Goal: Task Accomplishment & Management: Use online tool/utility

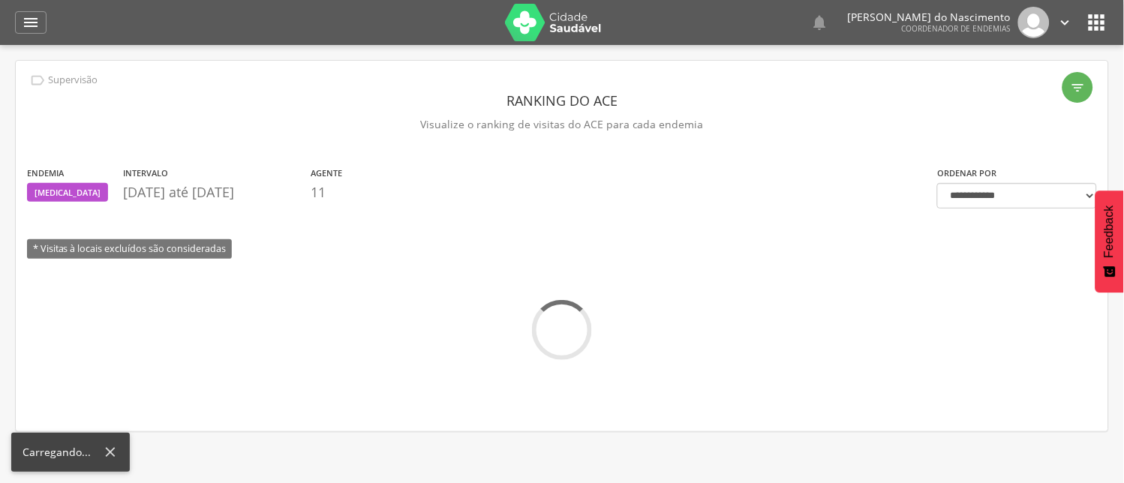
scroll to position [45, 0]
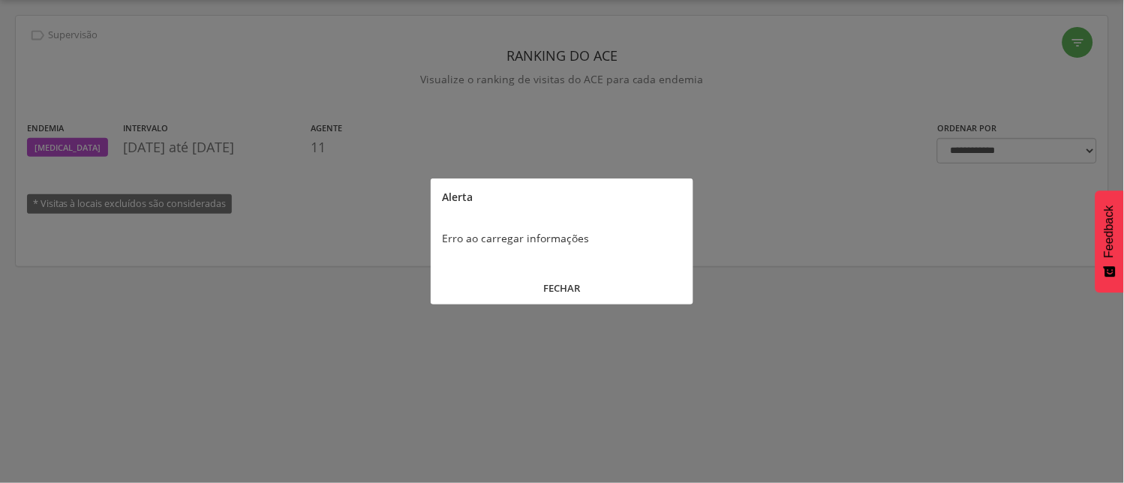
click at [566, 287] on button "FECHAR" at bounding box center [562, 288] width 263 height 32
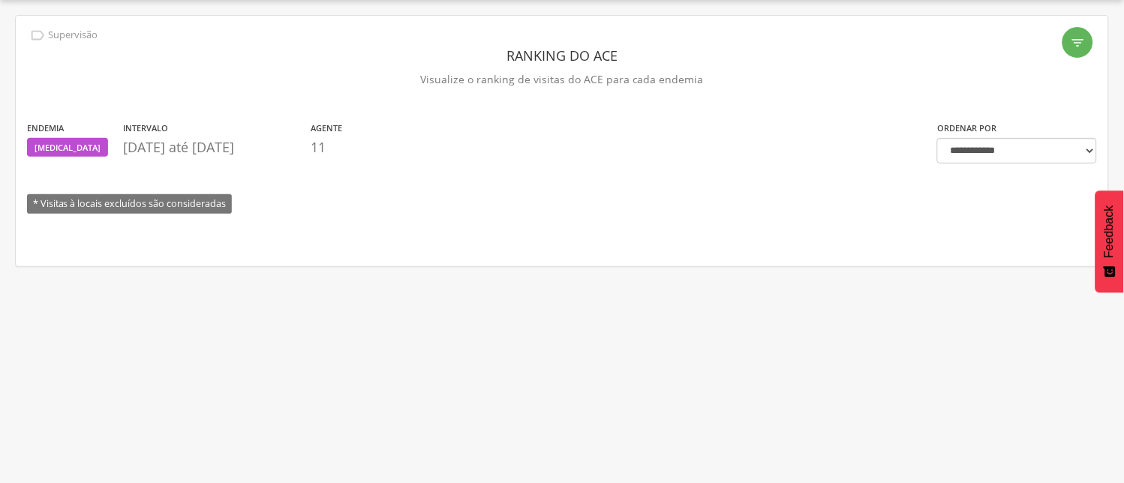
click at [158, 147] on p "[DATE] até [DATE]" at bounding box center [213, 148] width 180 height 20
drag, startPoint x: 407, startPoint y: 126, endPoint x: 473, endPoint y: 121, distance: 66.3
click at [410, 126] on section "Endemia [MEDICAL_DATA] Intervalo [DATE] até [DATE] Agente 11" at bounding box center [471, 142] width 888 height 44
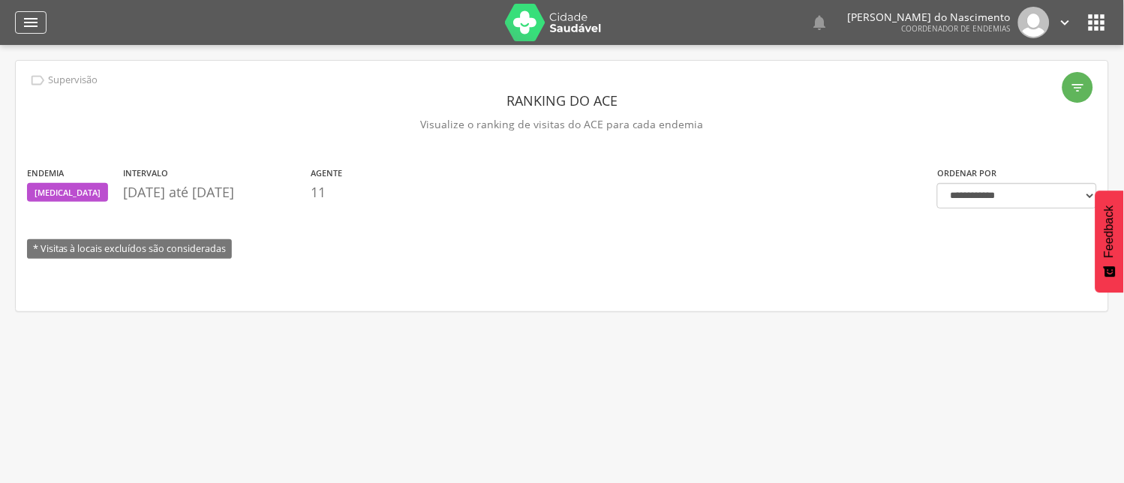
click at [23, 21] on icon "" at bounding box center [31, 23] width 18 height 18
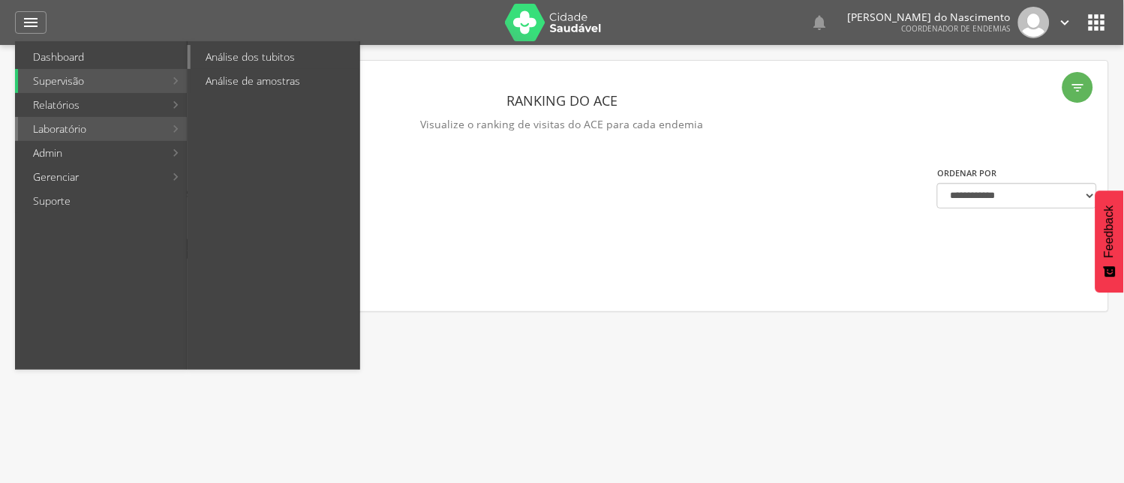
click at [264, 50] on link "Análise dos tubitos" at bounding box center [275, 57] width 169 height 24
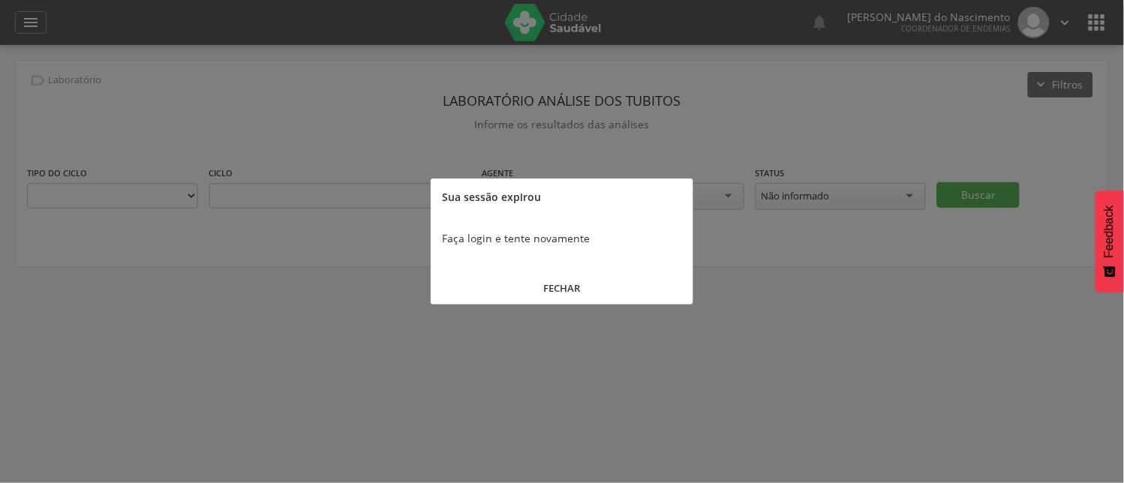
click at [561, 287] on button "FECHAR" at bounding box center [562, 288] width 263 height 32
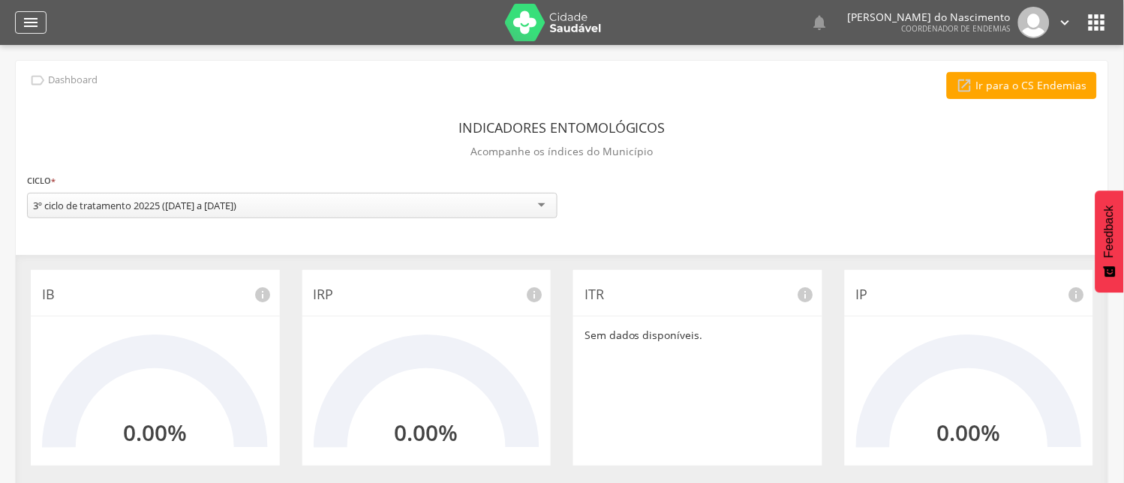
click at [32, 23] on icon "" at bounding box center [31, 23] width 18 height 18
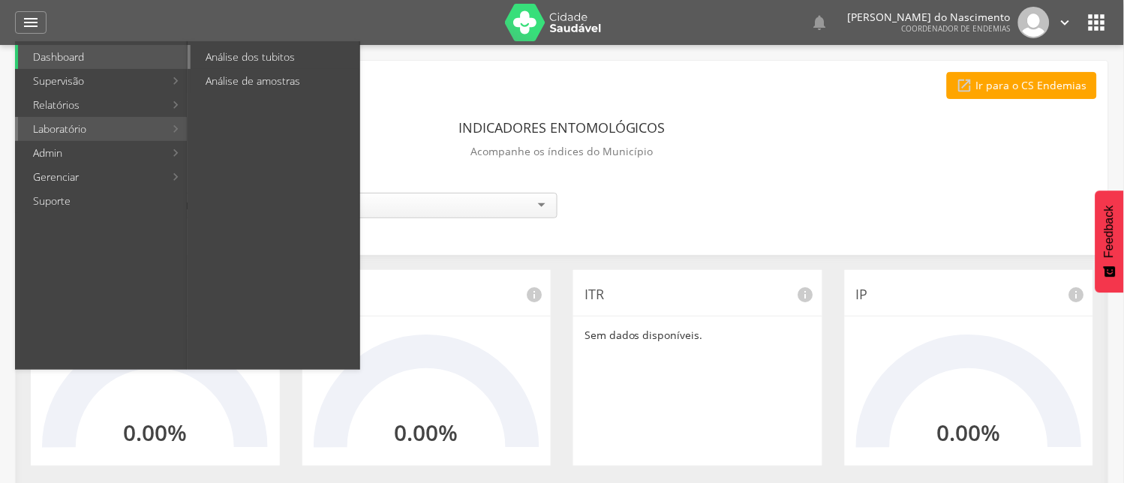
click at [241, 54] on link "Análise dos tubitos" at bounding box center [275, 57] width 169 height 24
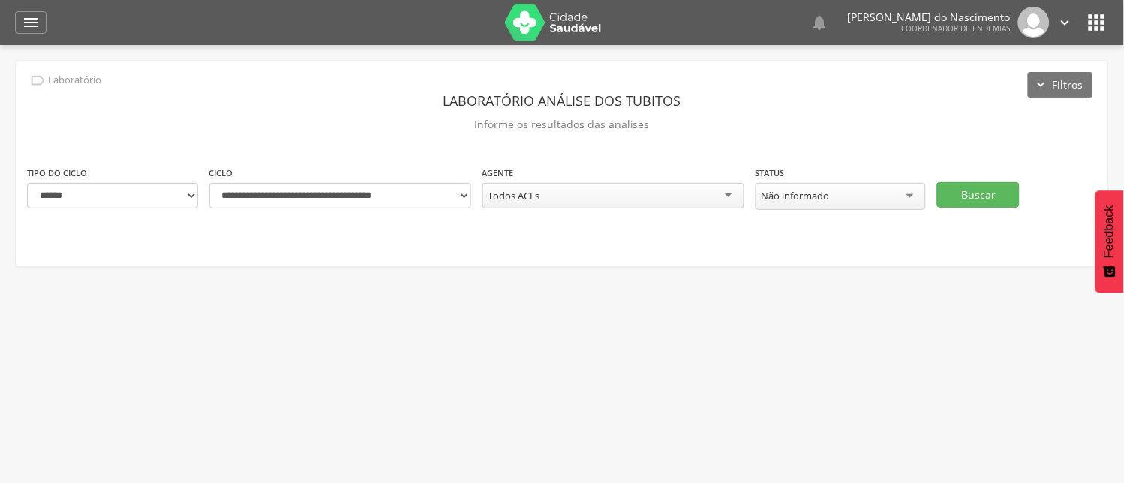
click at [730, 192] on div "Todos ACEs" at bounding box center [614, 196] width 262 height 26
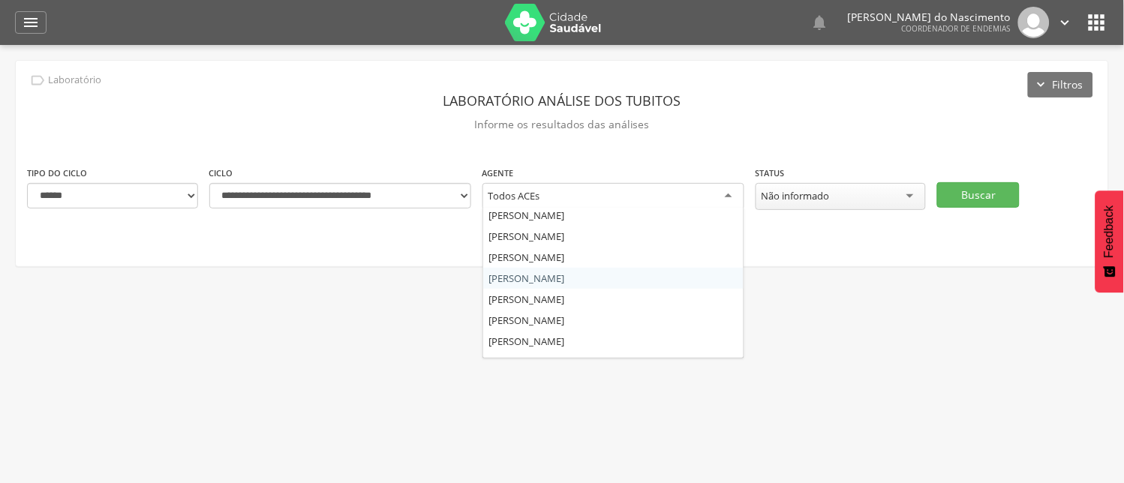
scroll to position [100, 0]
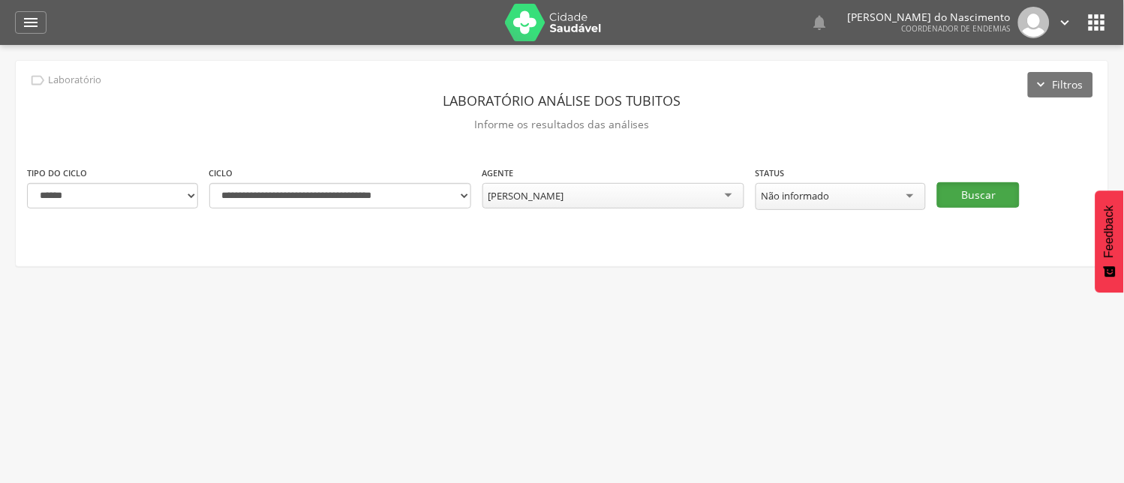
click at [978, 193] on button "Buscar" at bounding box center [979, 195] width 83 height 26
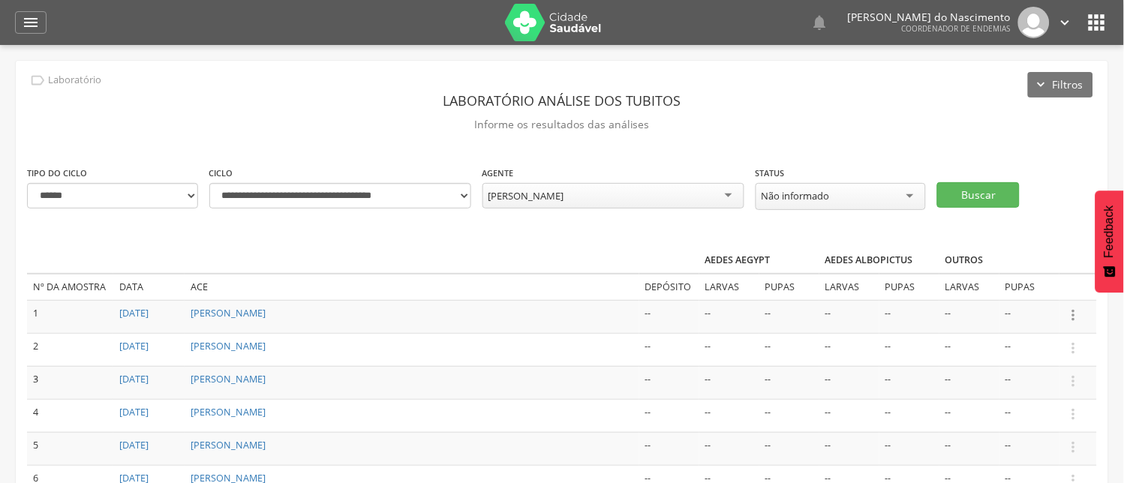
click at [1074, 307] on icon "" at bounding box center [1074, 315] width 17 height 17
click at [1045, 287] on link "Informar resultado" at bounding box center [1022, 290] width 119 height 19
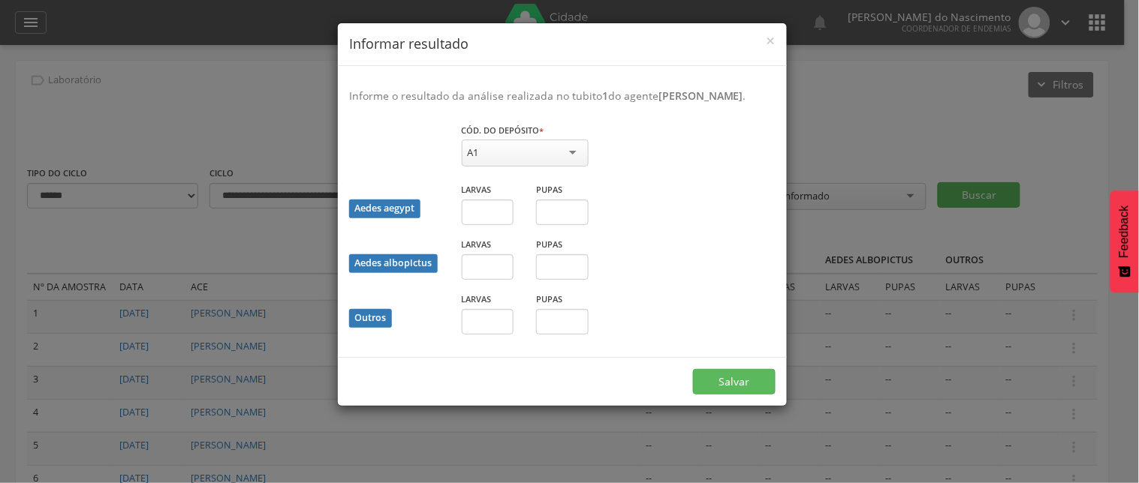
click at [568, 167] on div "A1" at bounding box center [525, 153] width 127 height 27
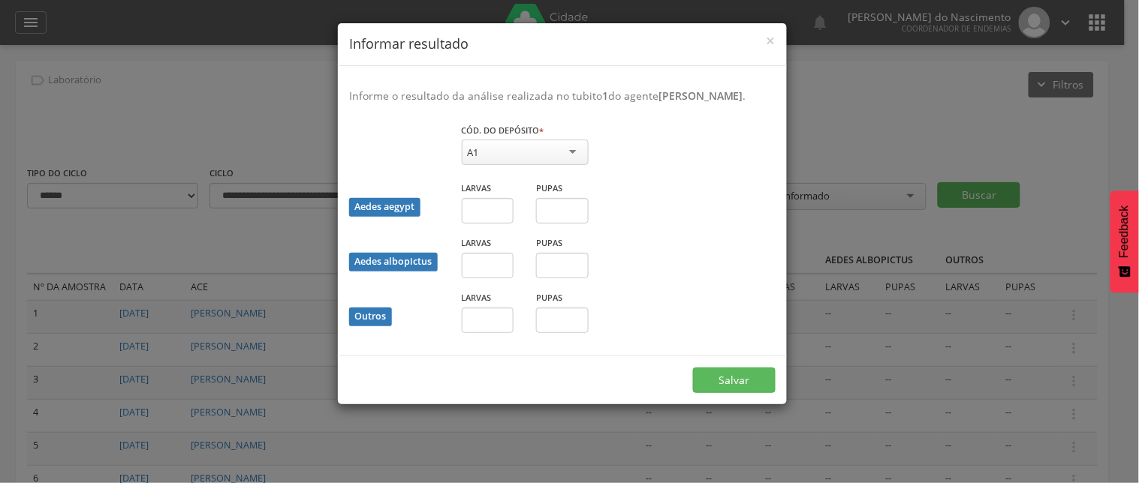
click at [566, 133] on div "Informe o resultado da análise realizada no tubito 1 do agente Igor Batista de …" at bounding box center [562, 211] width 449 height 290
click at [770, 39] on span "×" at bounding box center [770, 40] width 9 height 21
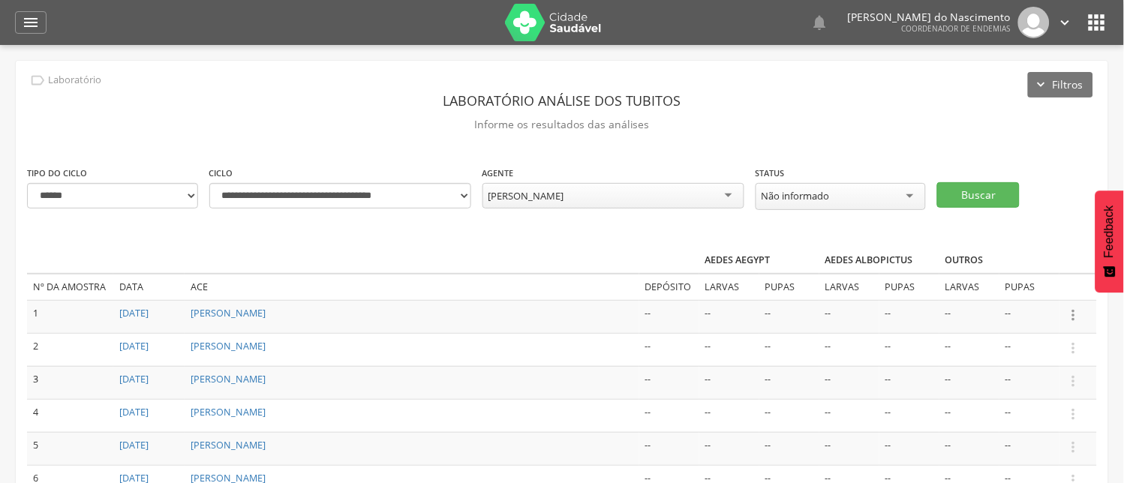
click at [1075, 309] on icon "" at bounding box center [1074, 315] width 17 height 17
click at [1039, 283] on link "Informar resultado" at bounding box center [1022, 290] width 119 height 19
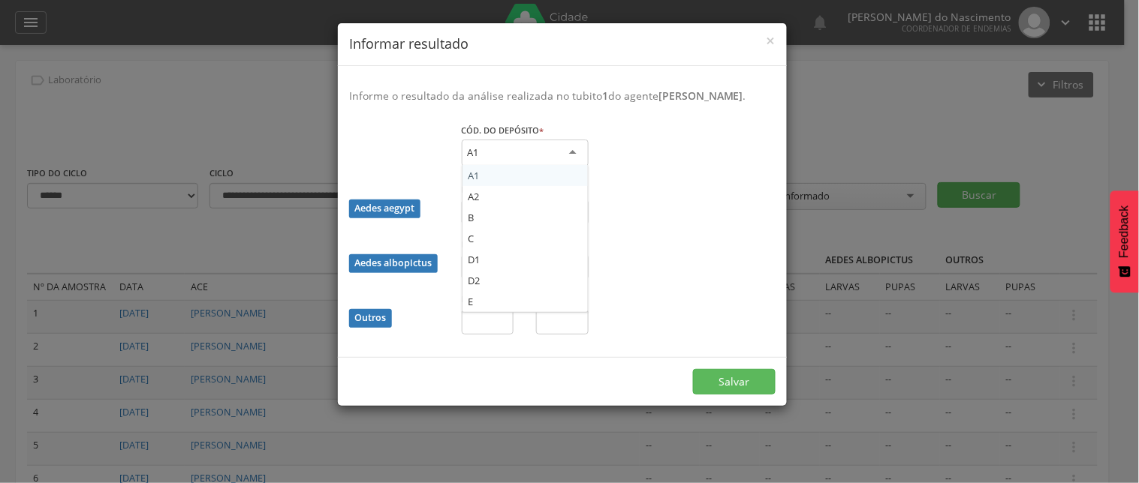
click at [576, 165] on div "A1" at bounding box center [525, 153] width 127 height 27
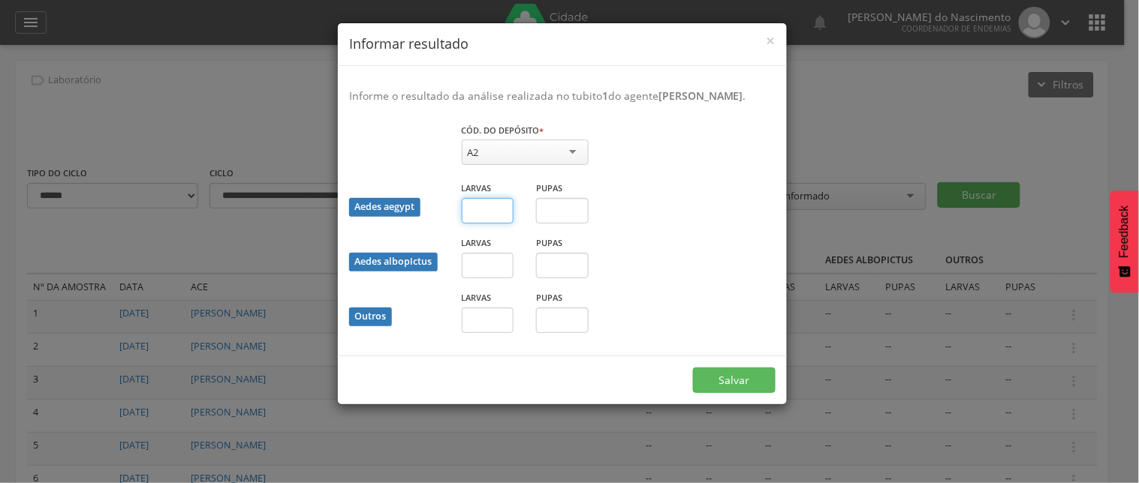
click at [489, 224] on input "text" at bounding box center [488, 211] width 53 height 26
type input "*"
click at [733, 392] on button "Salvar" at bounding box center [734, 381] width 83 height 26
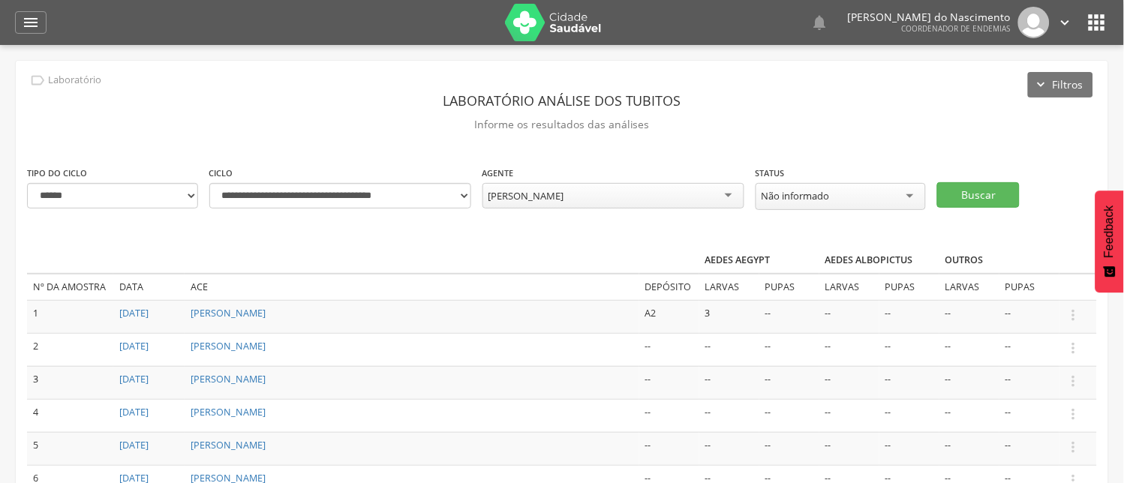
click at [725, 193] on div "[PERSON_NAME]" at bounding box center [614, 196] width 262 height 26
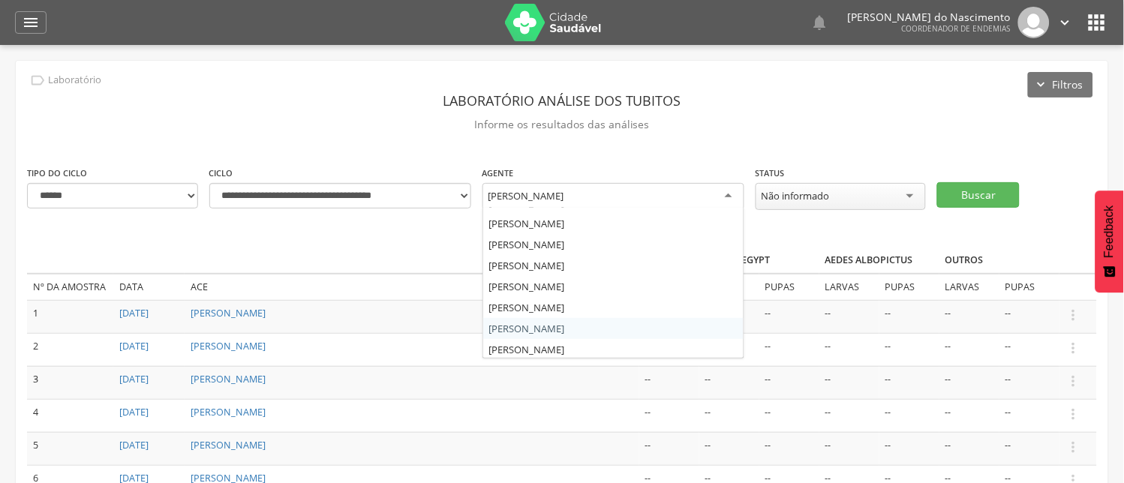
scroll to position [0, 0]
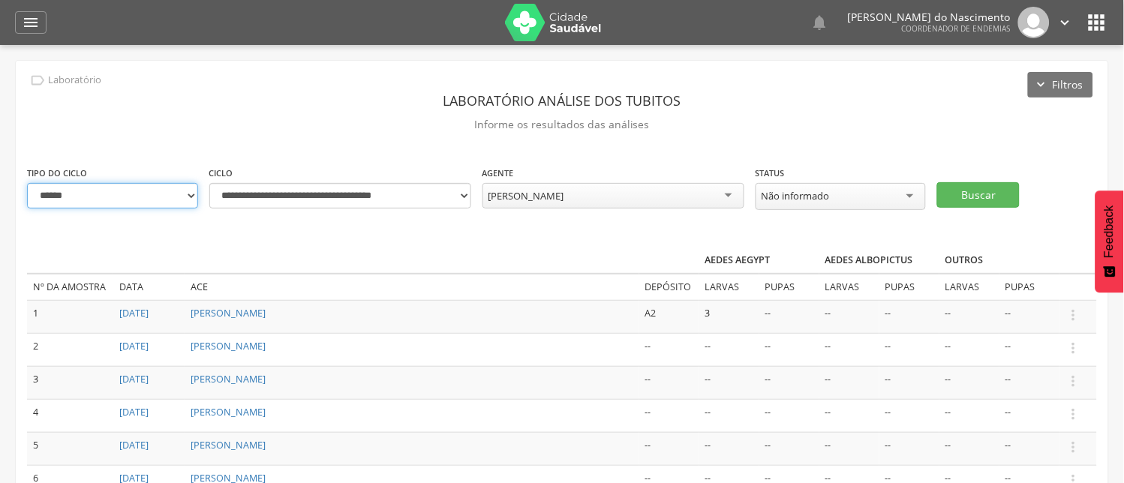
click at [186, 195] on select "**********" at bounding box center [112, 196] width 171 height 26
click at [27, 183] on select "**********" at bounding box center [112, 196] width 171 height 26
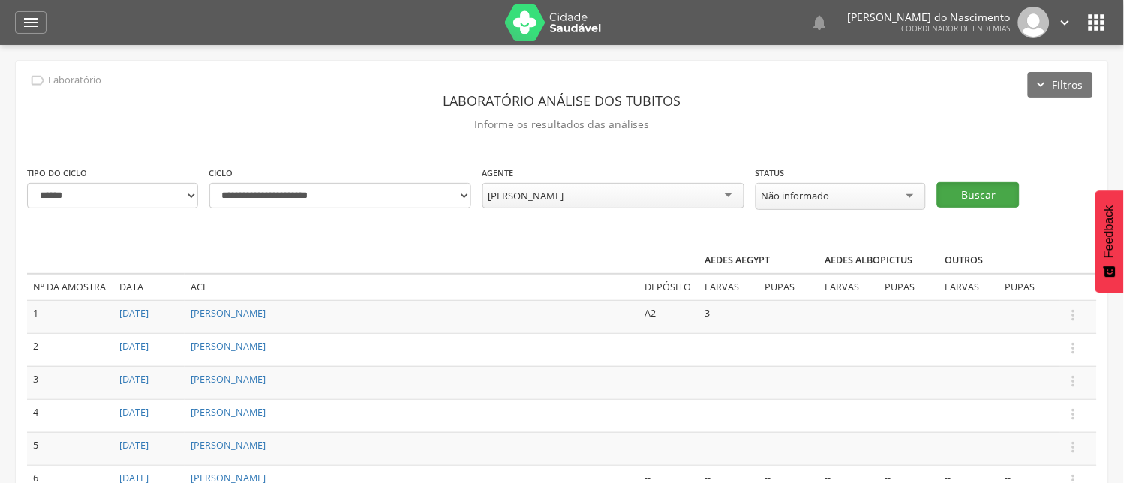
click at [977, 190] on button "Buscar" at bounding box center [979, 195] width 83 height 26
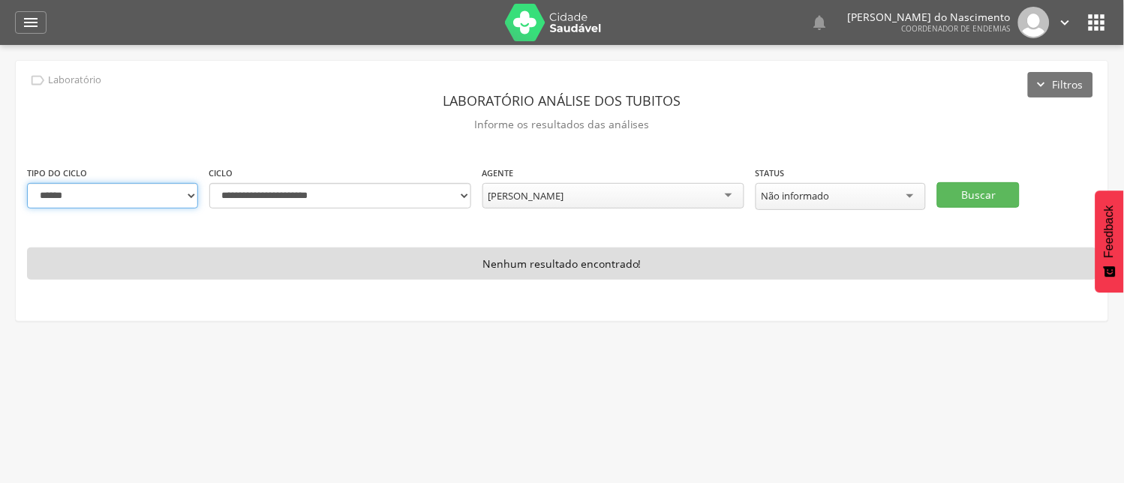
click at [188, 191] on select "**********" at bounding box center [112, 196] width 171 height 26
click at [27, 183] on select "**********" at bounding box center [112, 196] width 171 height 26
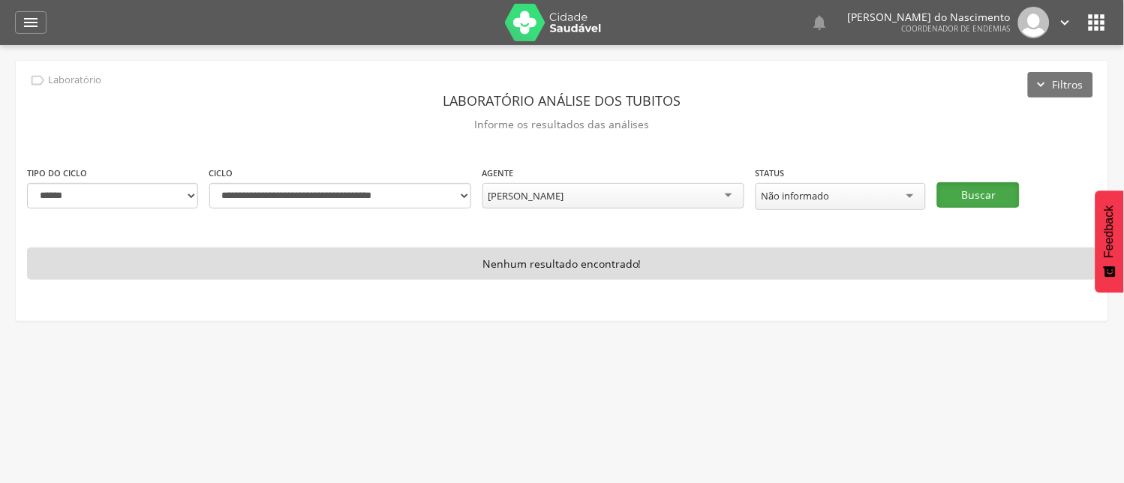
click at [977, 190] on button "Buscar" at bounding box center [979, 195] width 83 height 26
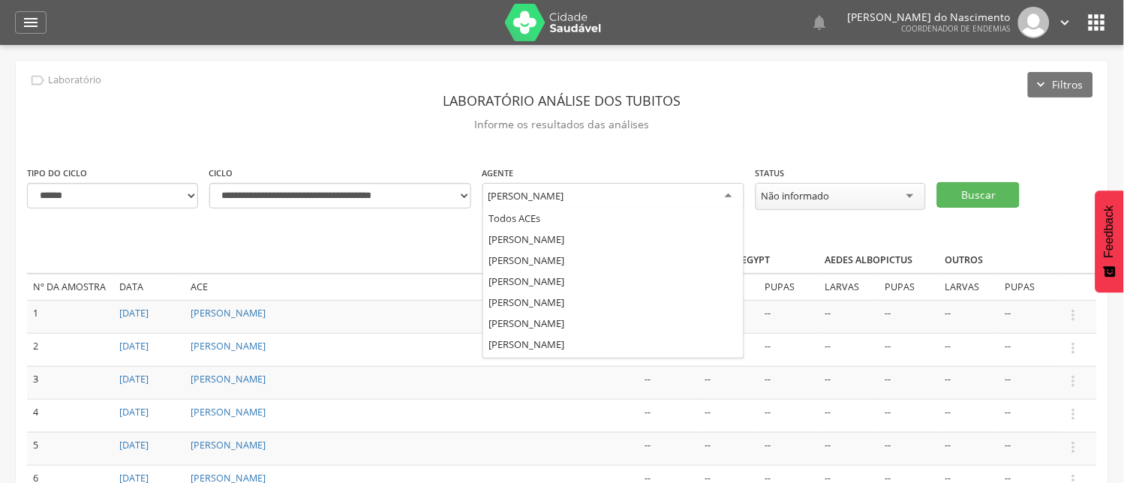
click at [729, 195] on div "[PERSON_NAME]" at bounding box center [614, 196] width 262 height 27
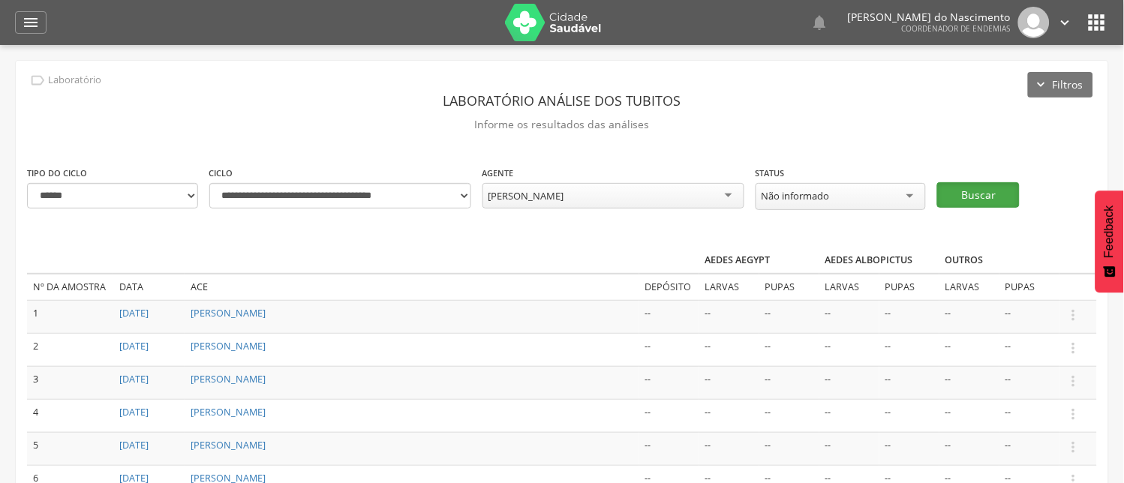
click at [976, 194] on button "Buscar" at bounding box center [979, 195] width 83 height 26
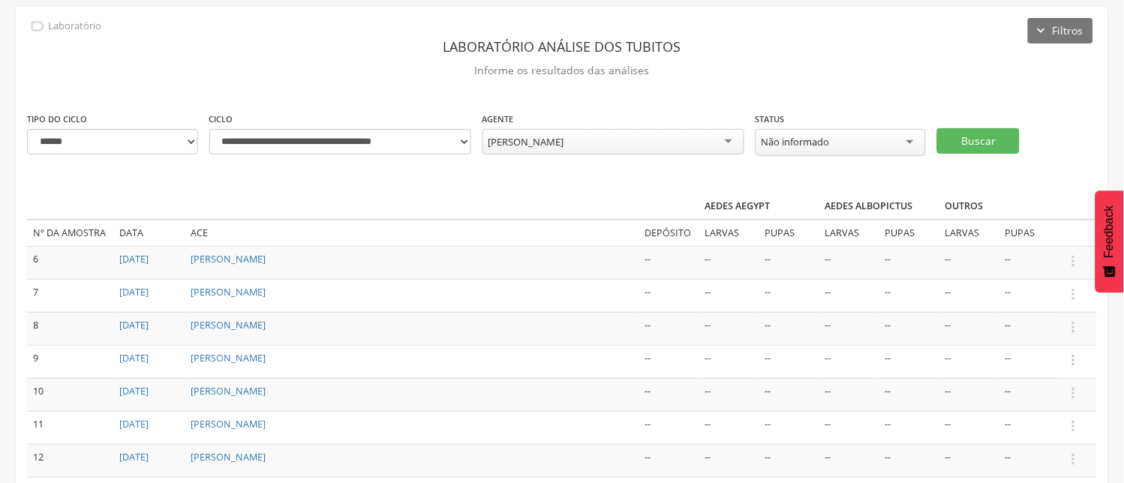
scroll to position [83, 0]
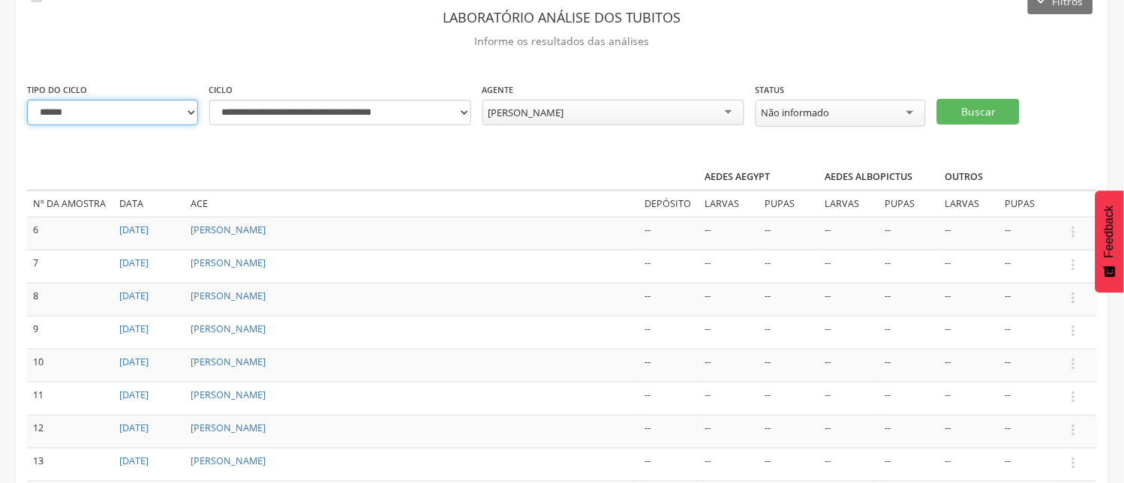
click at [186, 113] on select "**********" at bounding box center [112, 113] width 171 height 26
select select "*"
click at [27, 100] on select "**********" at bounding box center [112, 113] width 171 height 26
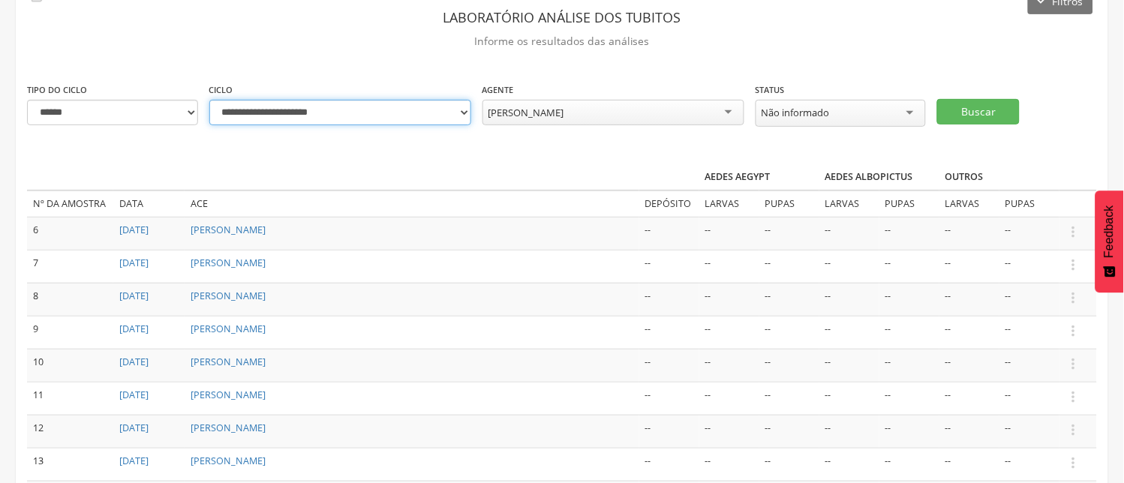
click at [465, 108] on select "**********" at bounding box center [340, 113] width 262 height 26
select select "**********"
click at [209, 100] on select "**********" at bounding box center [340, 113] width 262 height 26
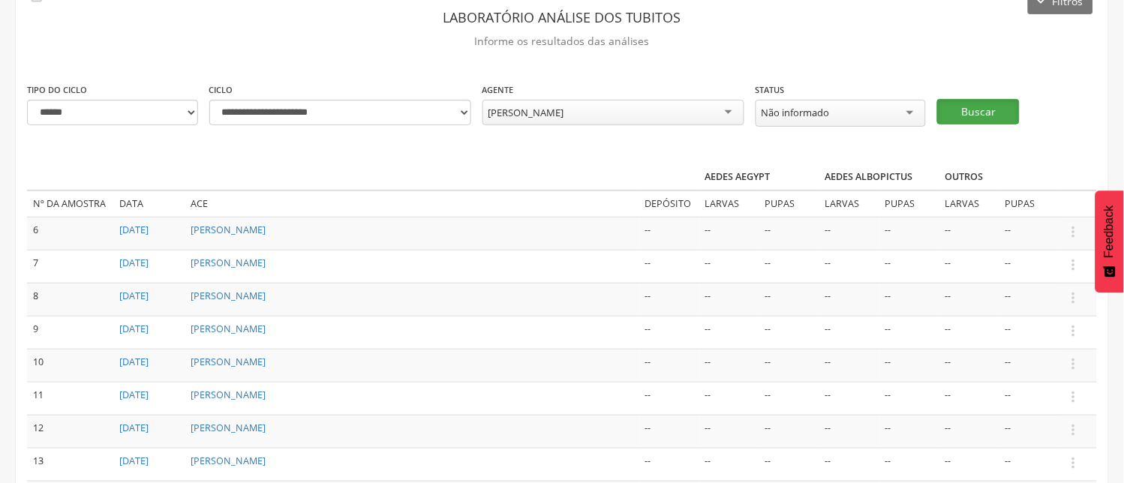
click at [974, 110] on button "Buscar" at bounding box center [979, 112] width 83 height 26
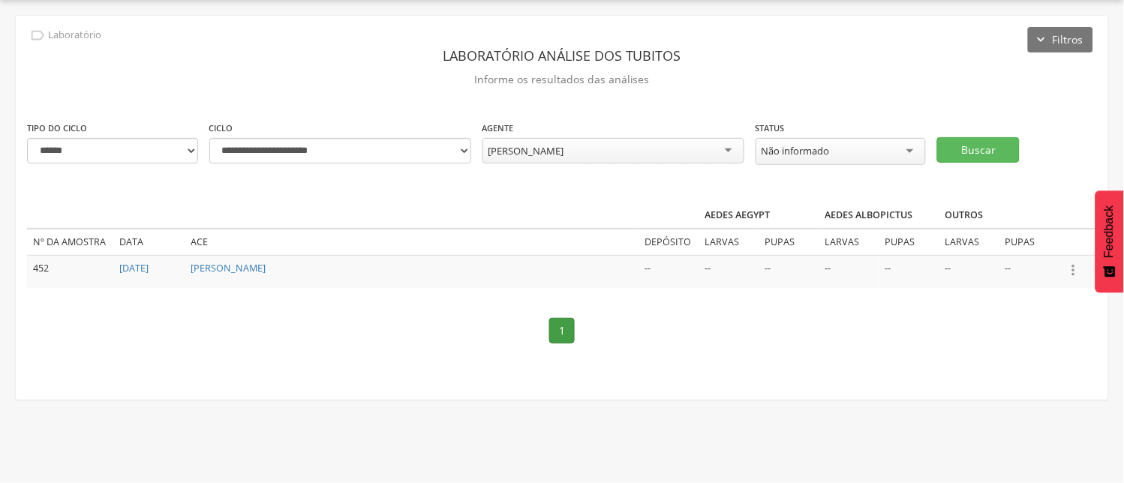
click at [1076, 268] on icon "" at bounding box center [1074, 270] width 17 height 17
click at [1034, 242] on link "Informar resultado" at bounding box center [1022, 245] width 119 height 19
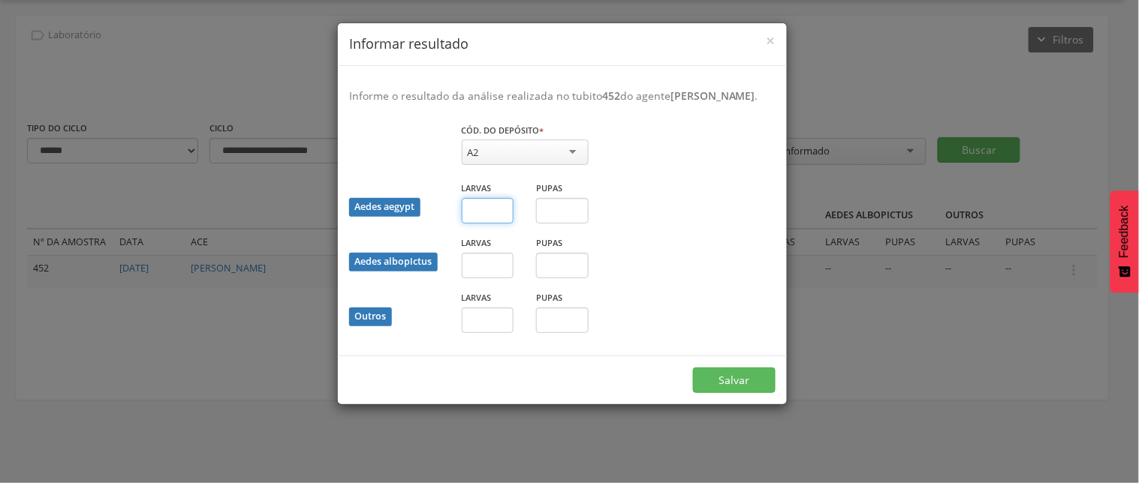
drag, startPoint x: 483, startPoint y: 229, endPoint x: 506, endPoint y: 230, distance: 23.3
click at [483, 224] on input "text" at bounding box center [488, 211] width 53 height 26
type input "*"
click at [736, 393] on button "Salvar" at bounding box center [734, 381] width 83 height 26
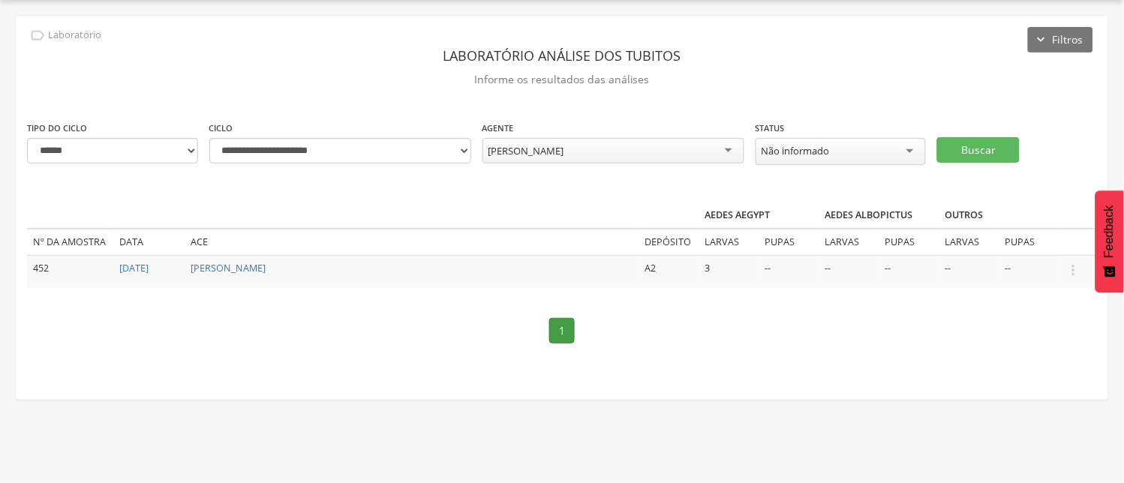
click at [729, 149] on div "[PERSON_NAME]" at bounding box center [614, 151] width 262 height 26
click at [977, 148] on button "Buscar" at bounding box center [979, 150] width 83 height 26
click at [1074, 267] on icon "" at bounding box center [1074, 270] width 17 height 17
click at [1014, 246] on link "Informar resultado" at bounding box center [1022, 245] width 119 height 19
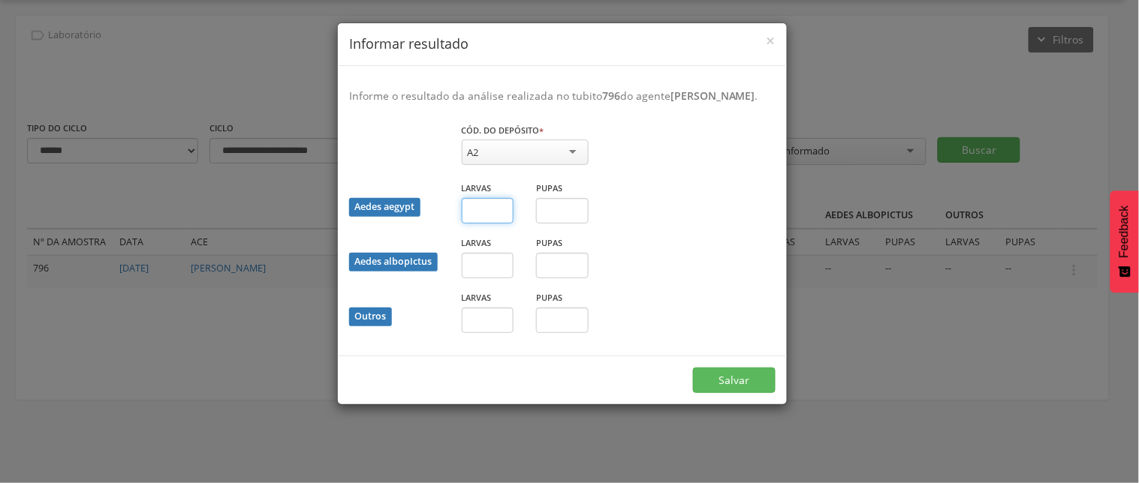
drag, startPoint x: 471, startPoint y: 227, endPoint x: 492, endPoint y: 216, distance: 23.5
click at [471, 224] on input "text" at bounding box center [488, 211] width 53 height 26
type input "*"
click at [573, 165] on div "A2" at bounding box center [525, 153] width 127 height 26
click at [740, 389] on button "Salvar" at bounding box center [734, 381] width 83 height 26
